Goal: Use online tool/utility: Utilize a website feature to perform a specific function

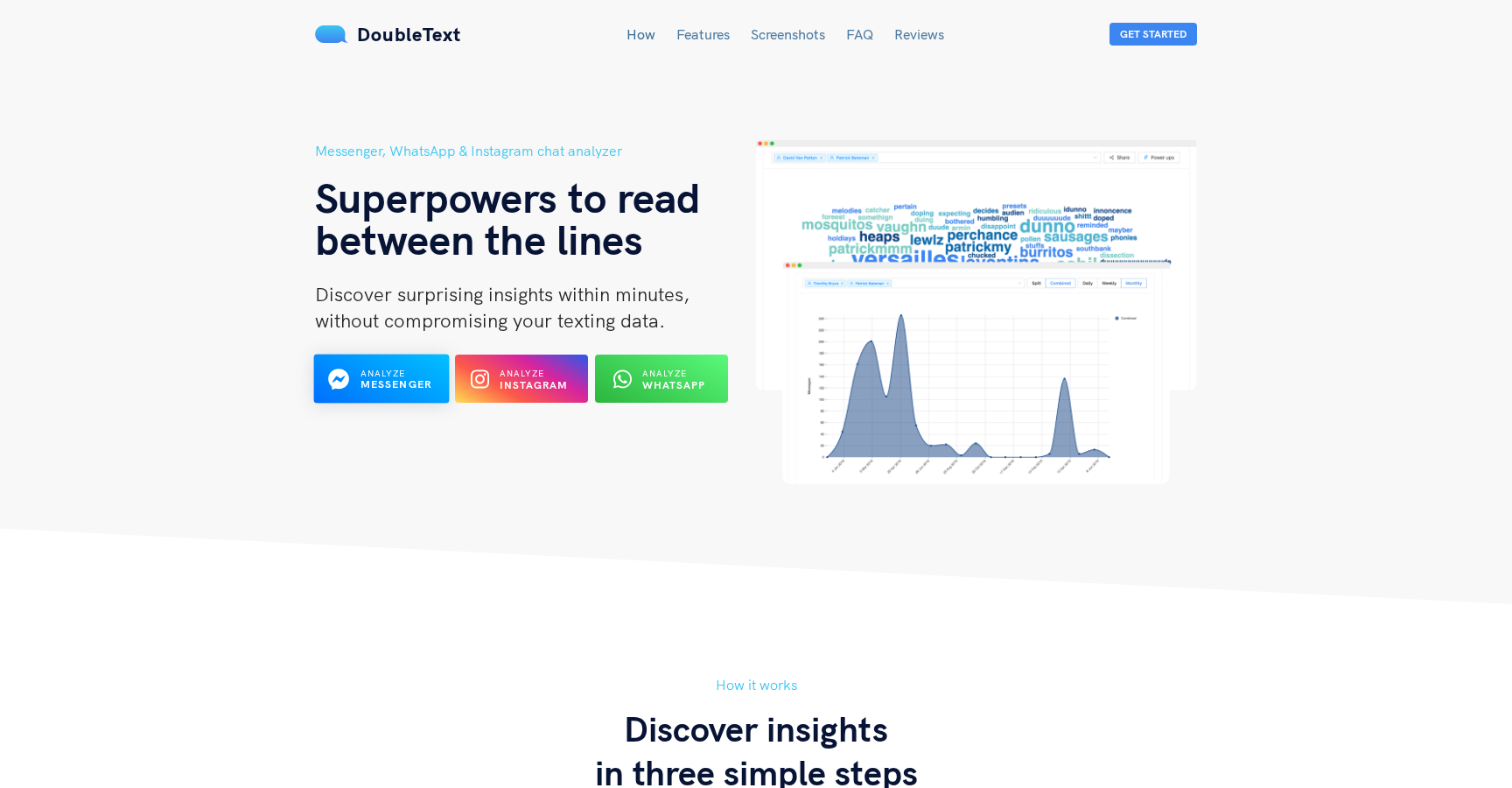
click at [358, 372] on div "Analyze Messenger" at bounding box center [381, 378] width 73 height 27
click at [678, 382] on b "WhatsApp" at bounding box center [674, 385] width 64 height 14
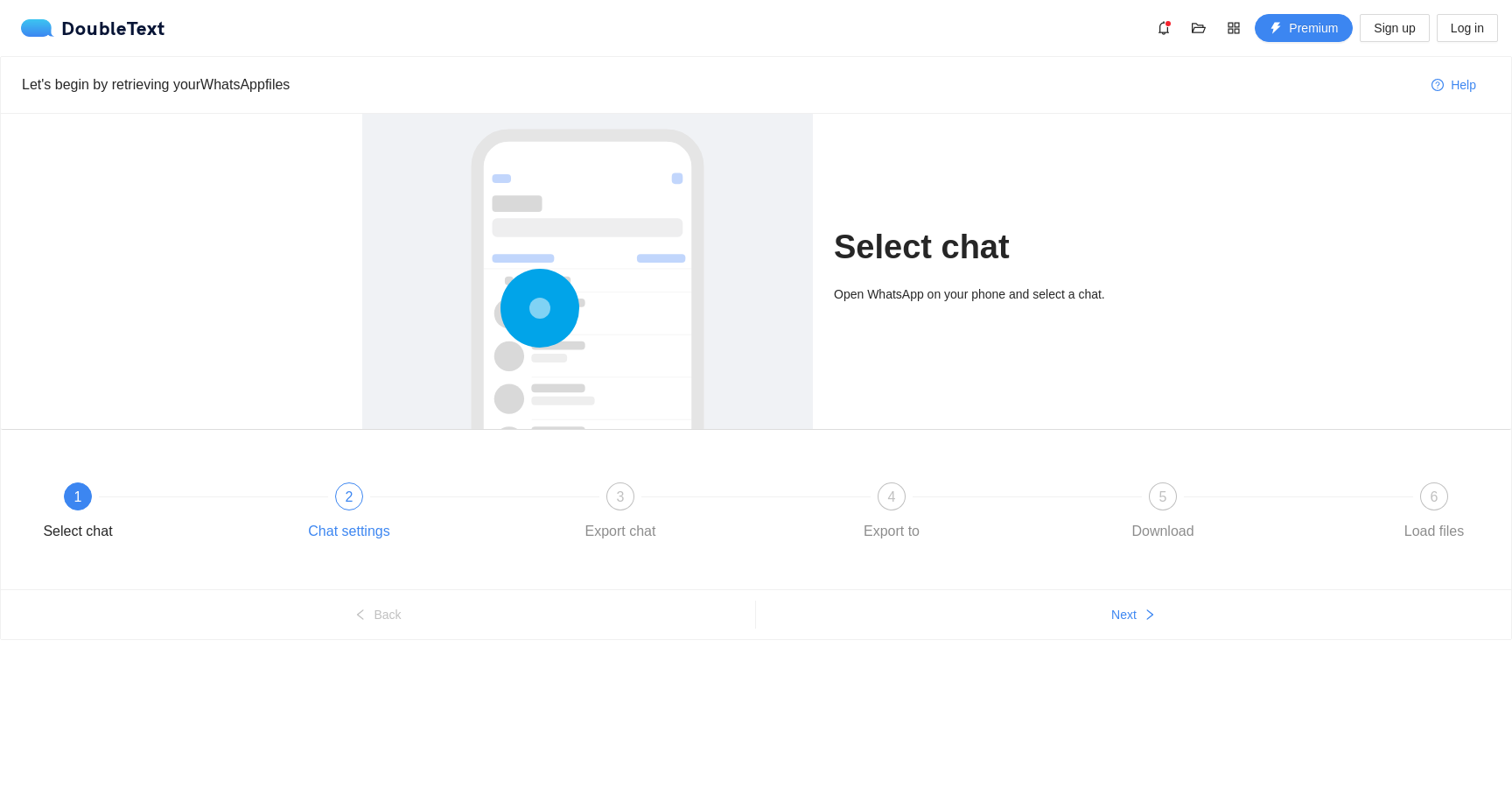
click at [399, 536] on div "Chat settings" at bounding box center [349, 531] width 101 height 28
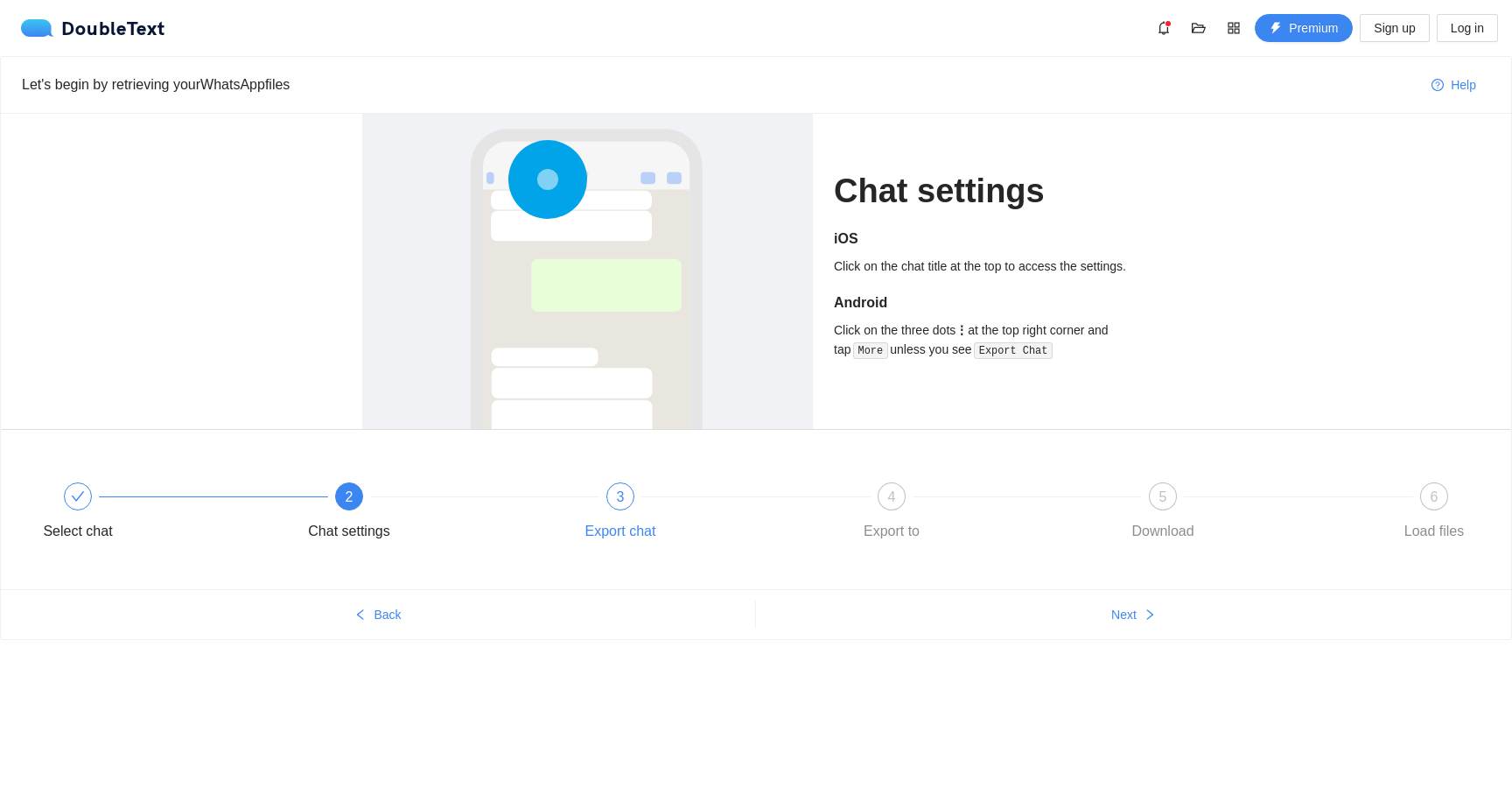
click at [614, 542] on div "Export chat" at bounding box center [621, 531] width 71 height 28
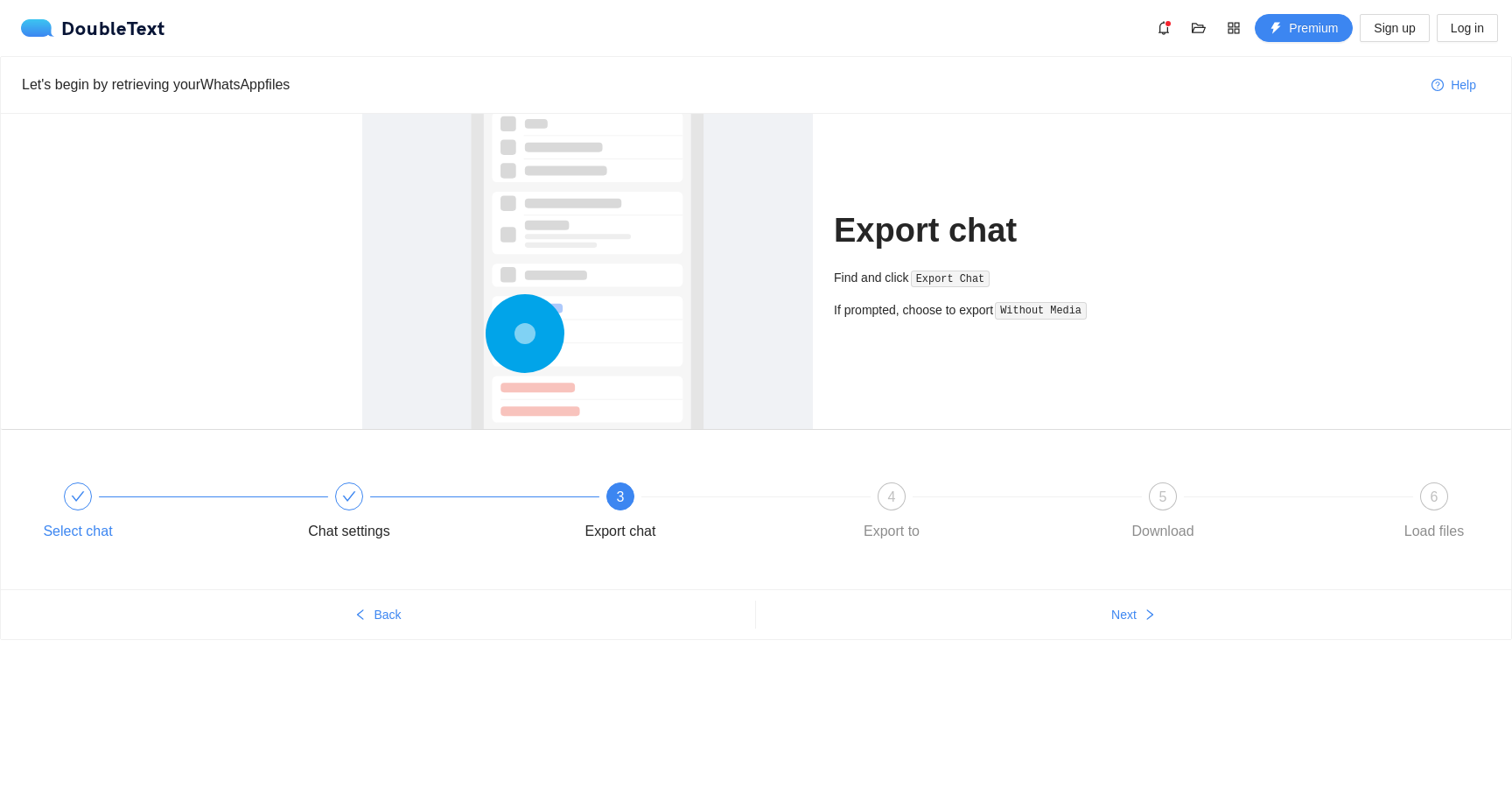
click at [60, 544] on div "Select chat" at bounding box center [78, 531] width 69 height 28
